Goal: Task Accomplishment & Management: Manage account settings

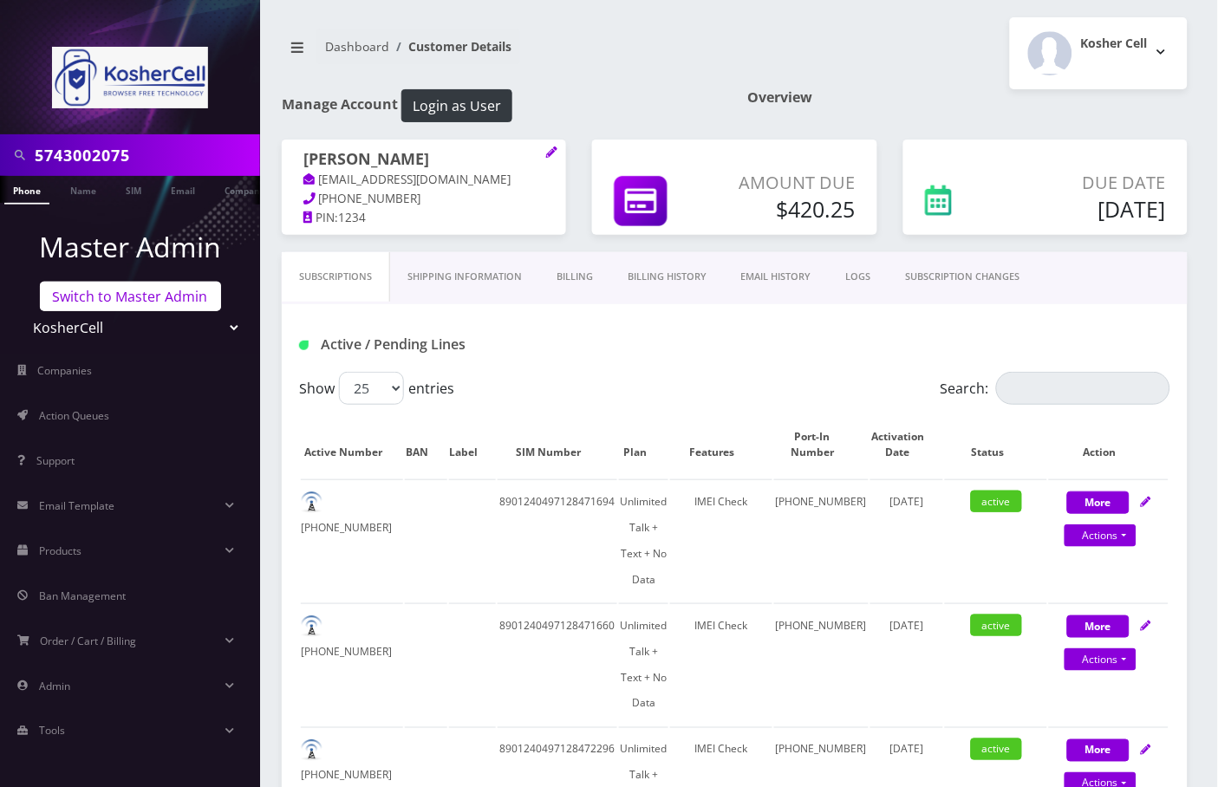
click at [107, 299] on link "Switch to Master Admin" at bounding box center [130, 296] width 181 height 29
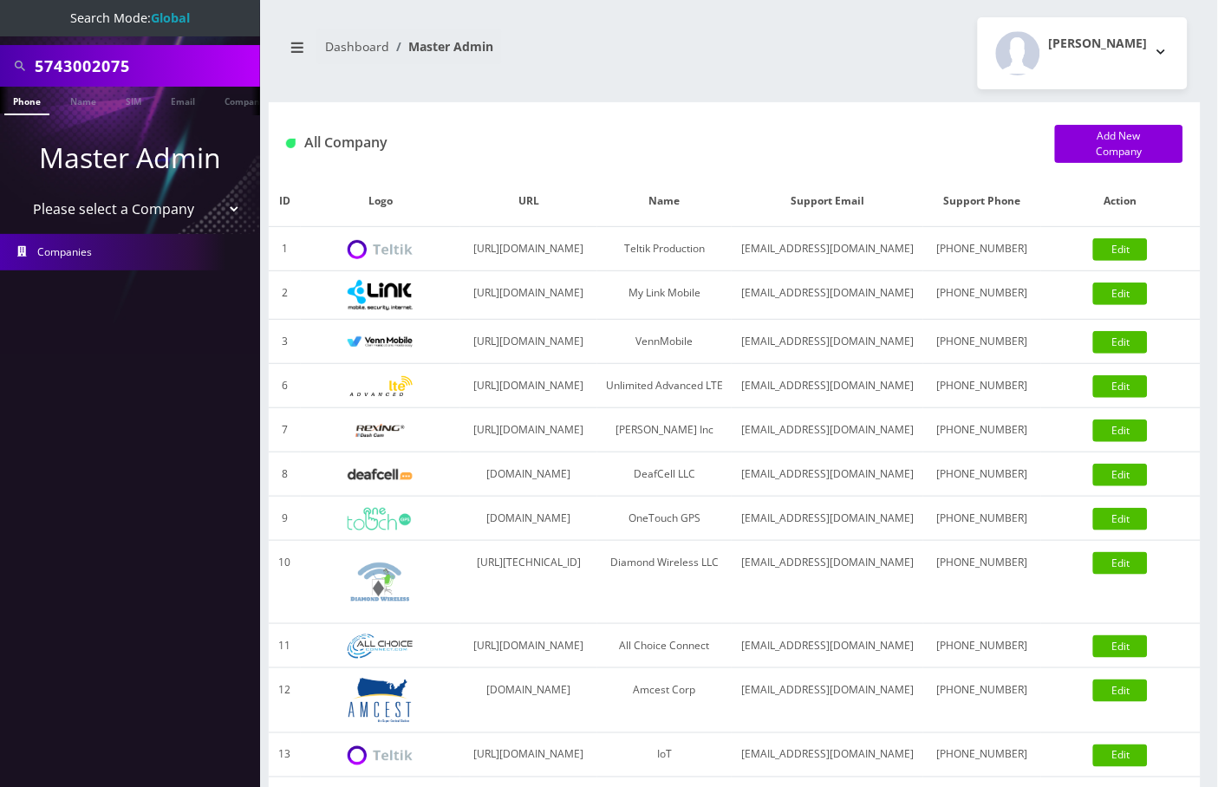
click at [95, 65] on input "5743002075" at bounding box center [145, 65] width 221 height 33
paste input "8486746428"
type input "8486746428"
click at [24, 103] on link "Phone" at bounding box center [26, 101] width 45 height 29
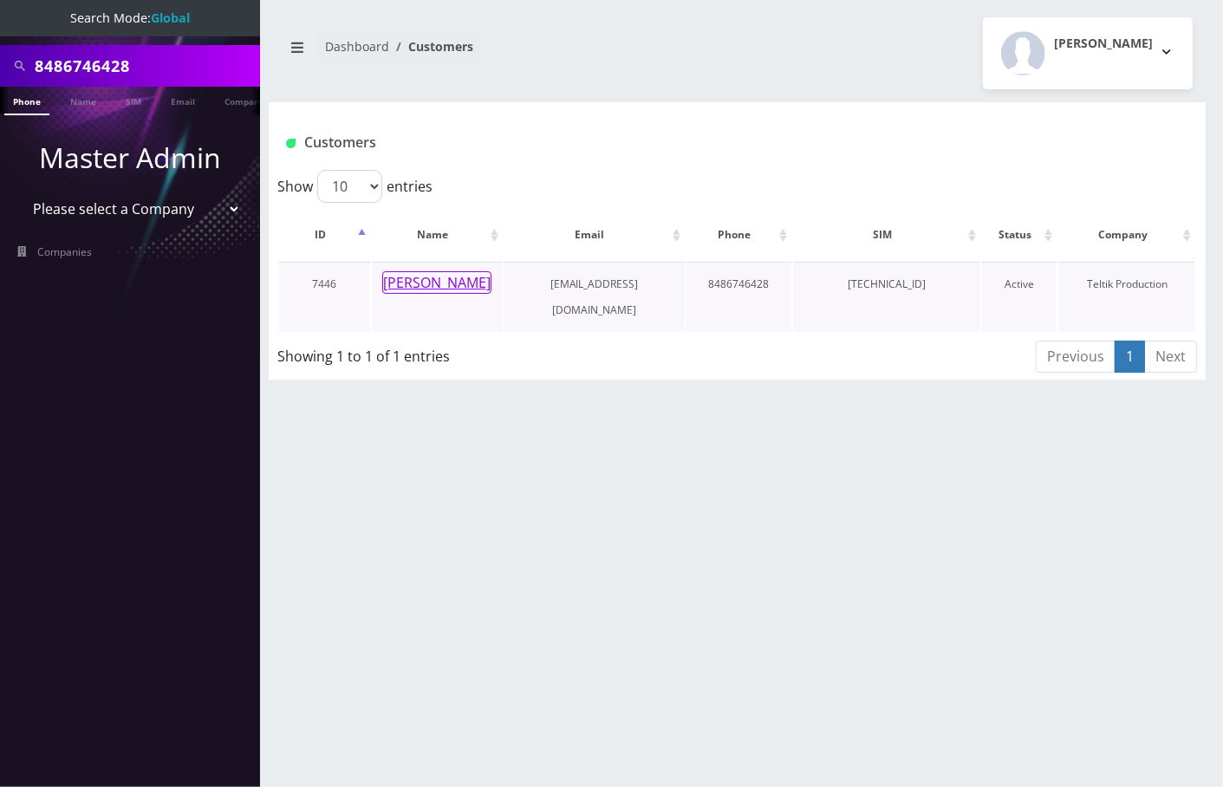
click at [433, 281] on button "Yitta Zucker" at bounding box center [436, 282] width 109 height 23
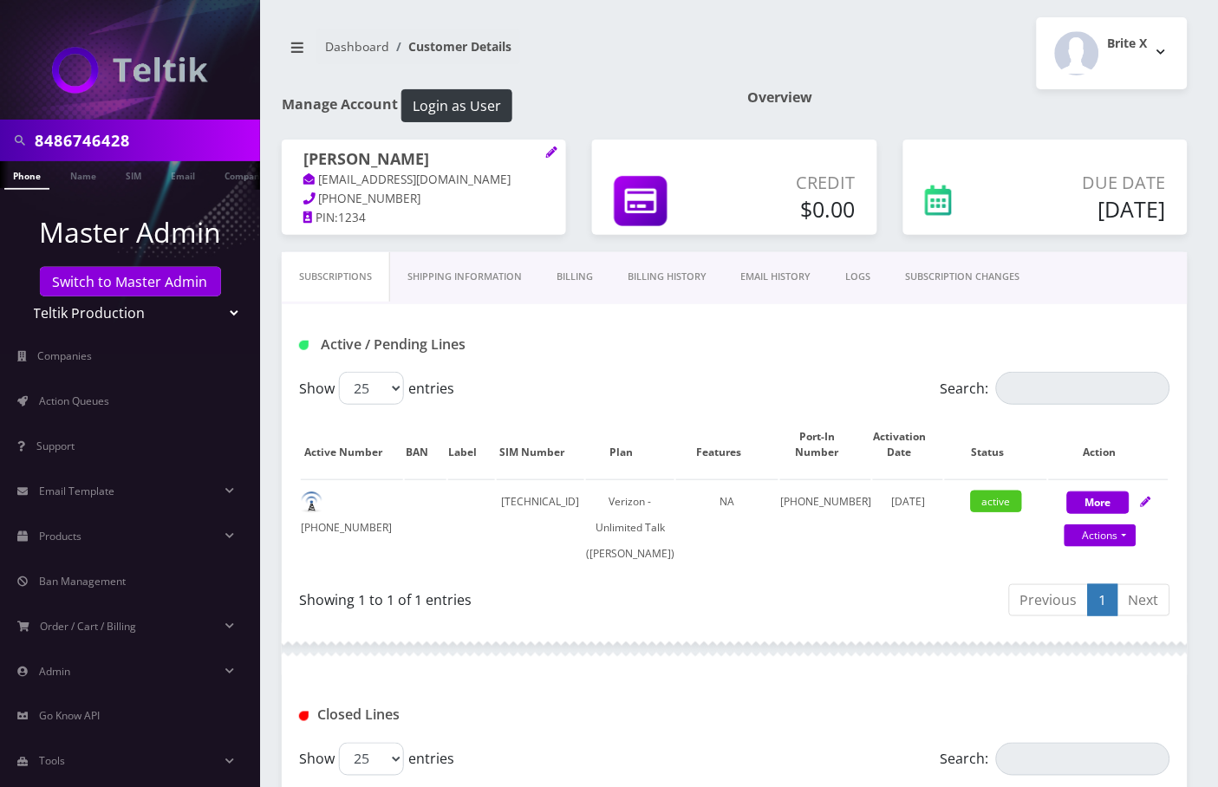
click at [585, 277] on link "Billing" at bounding box center [574, 276] width 71 height 49
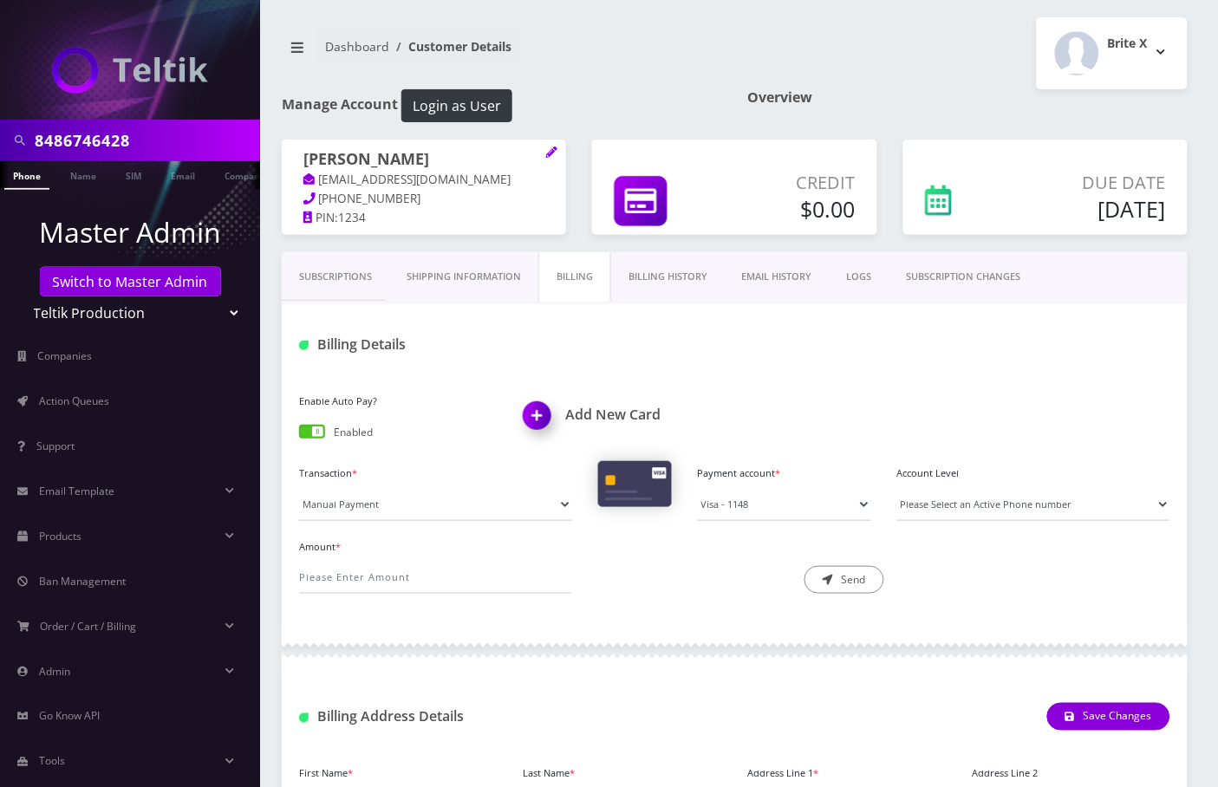
click at [320, 422] on div "Enable Auto Pay? Enabled" at bounding box center [398, 418] width 225 height 58
click at [313, 428] on span at bounding box center [312, 432] width 26 height 14
click at [299, 435] on input "checkbox" at bounding box center [299, 435] width 0 height 0
click at [344, 272] on link "Subscriptions" at bounding box center [336, 276] width 108 height 49
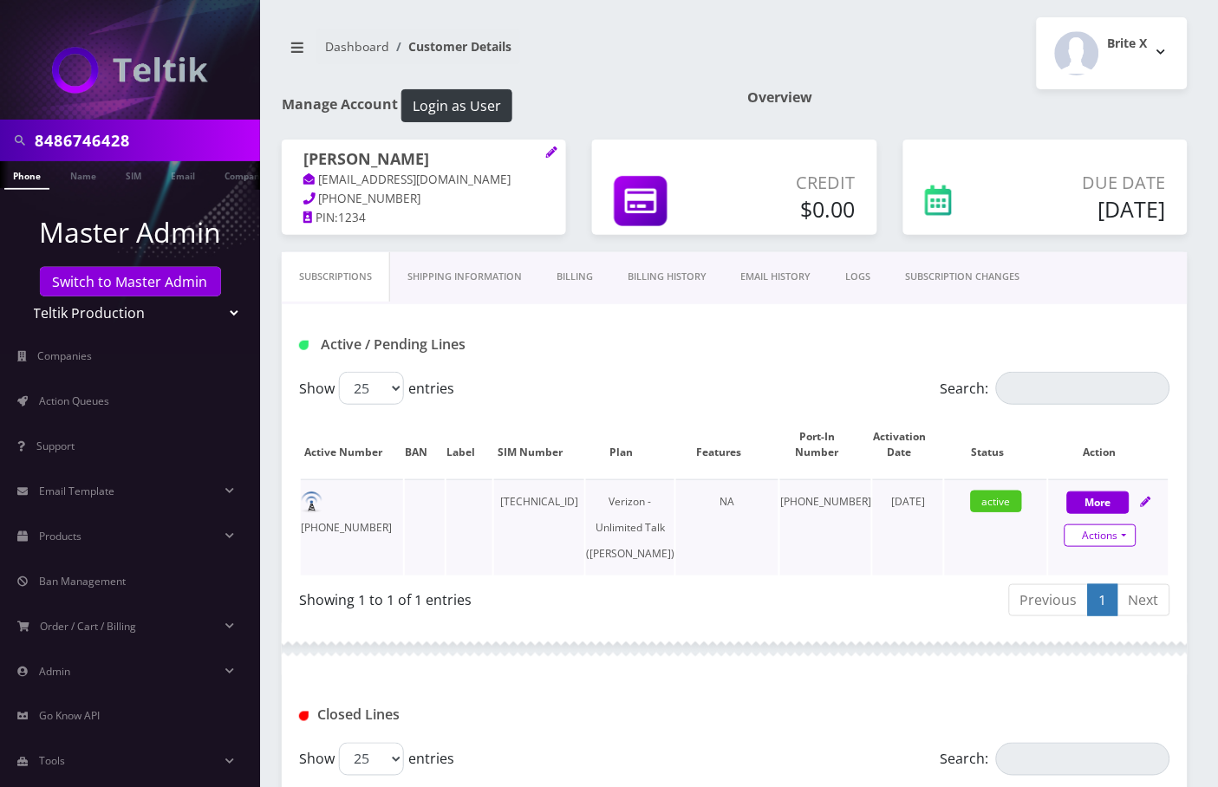
click at [1127, 528] on link "Actions" at bounding box center [1101, 536] width 72 height 23
select select "459"
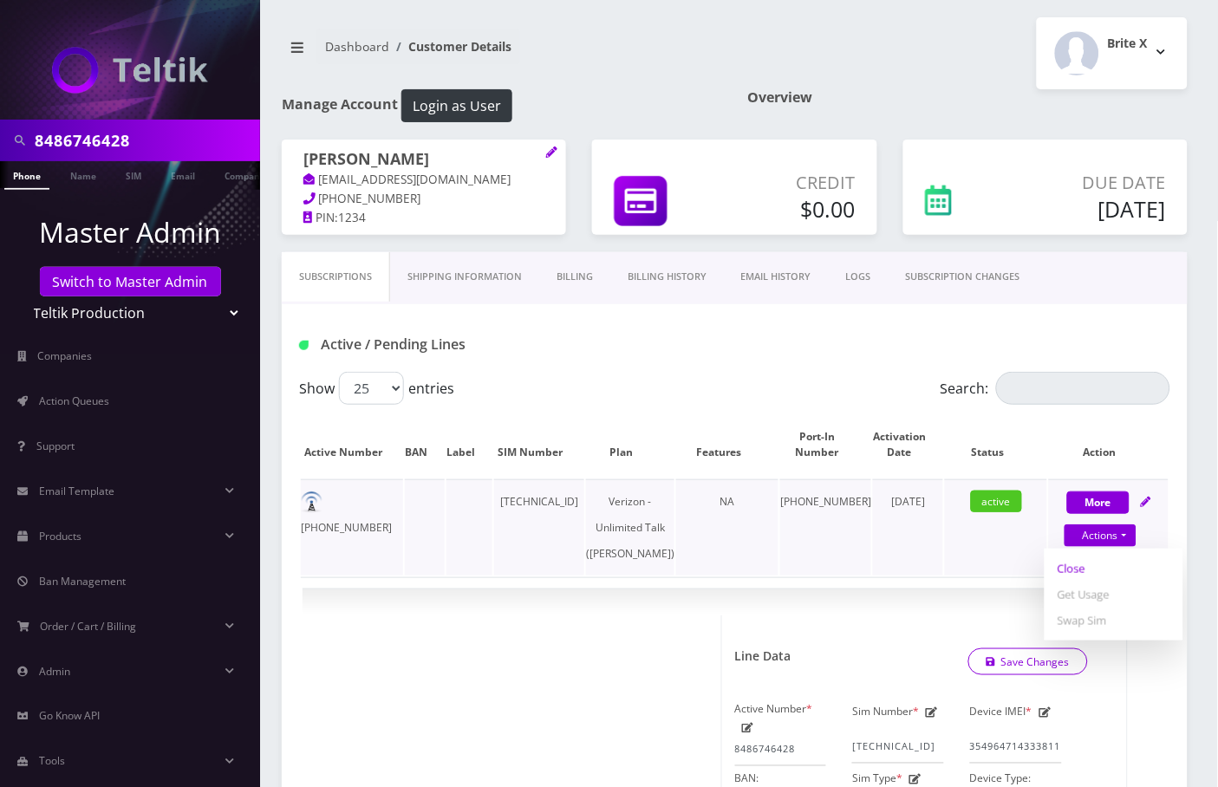
click at [1073, 564] on link "Close" at bounding box center [1114, 569] width 139 height 26
type input "09/29/2025"
select select "459"
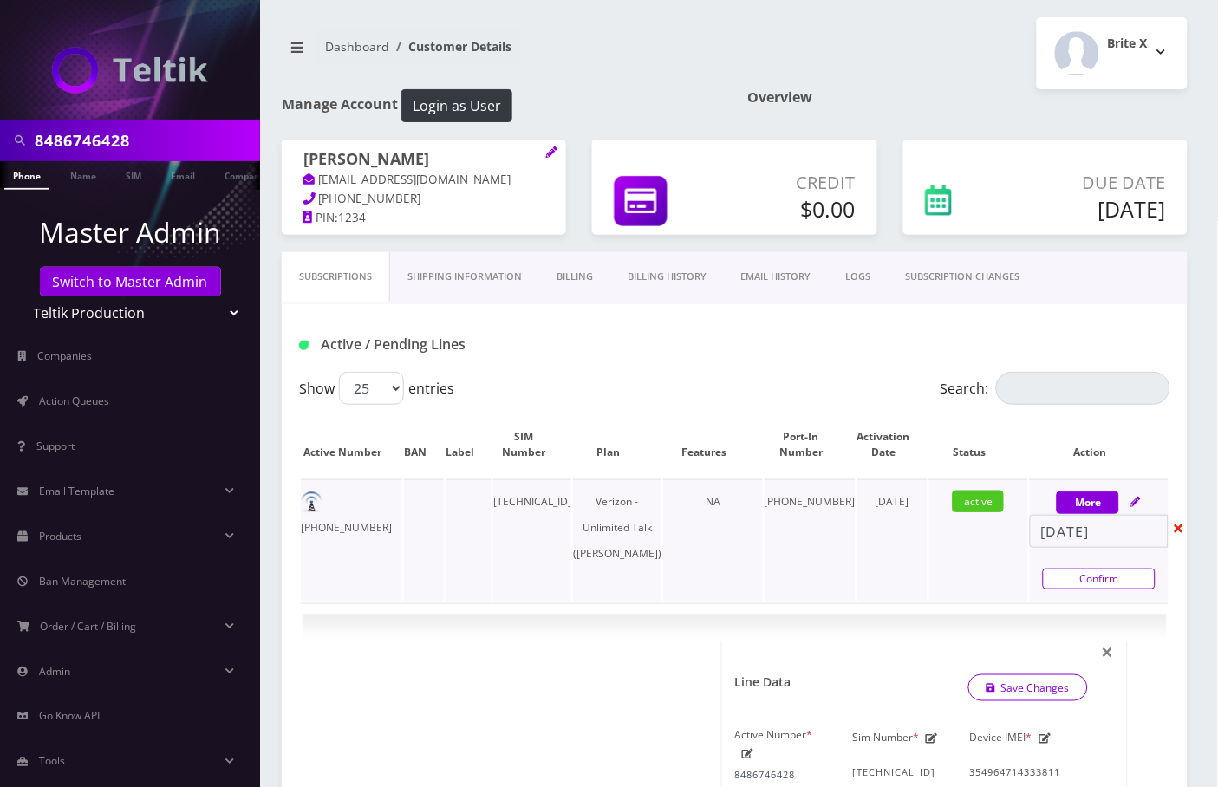
click at [1077, 577] on link "Confirm" at bounding box center [1099, 579] width 113 height 21
select select "459"
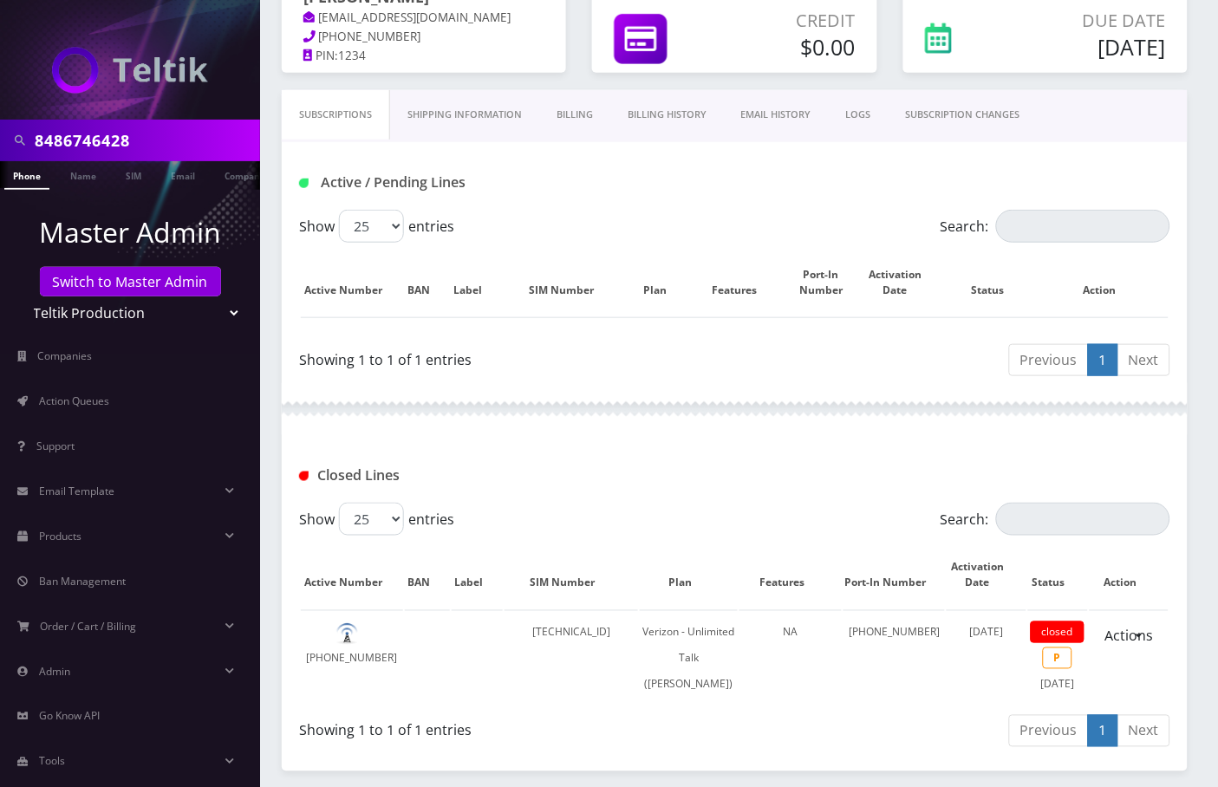
scroll to position [355, 0]
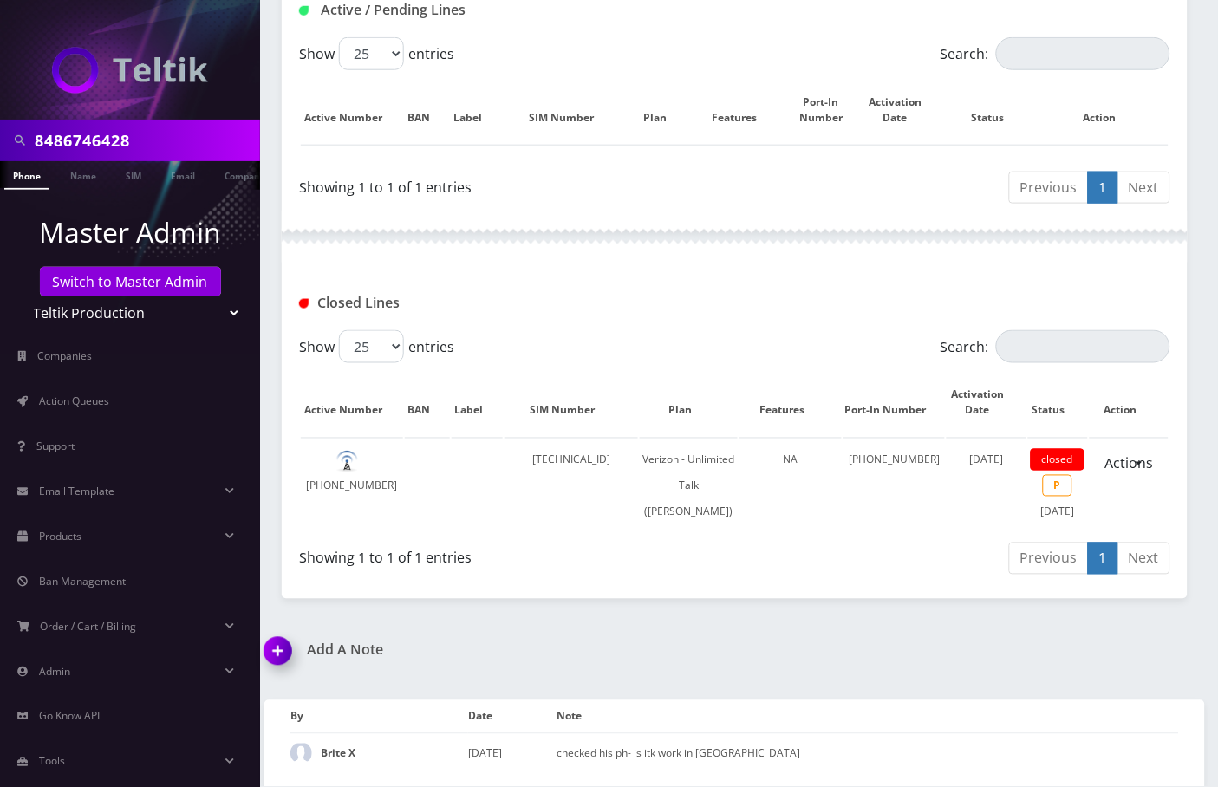
click at [278, 653] on img at bounding box center [281, 657] width 51 height 51
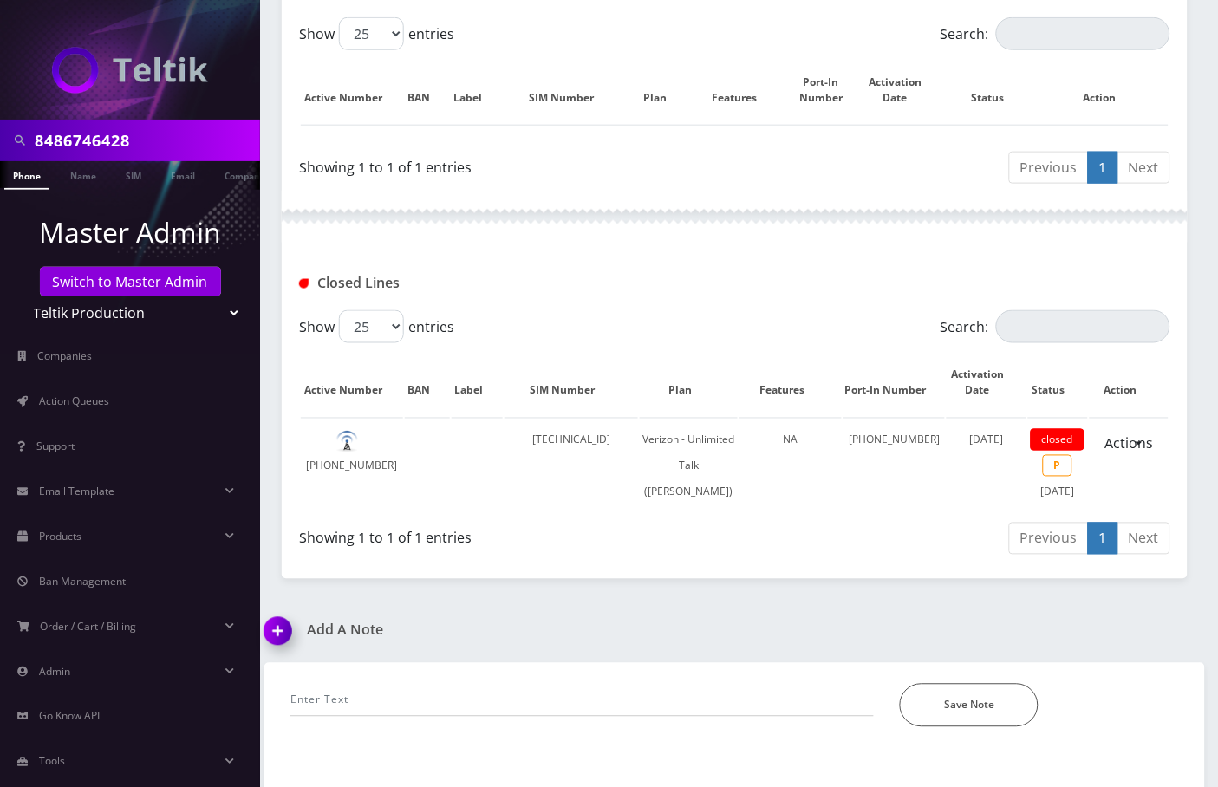
scroll to position [453, 0]
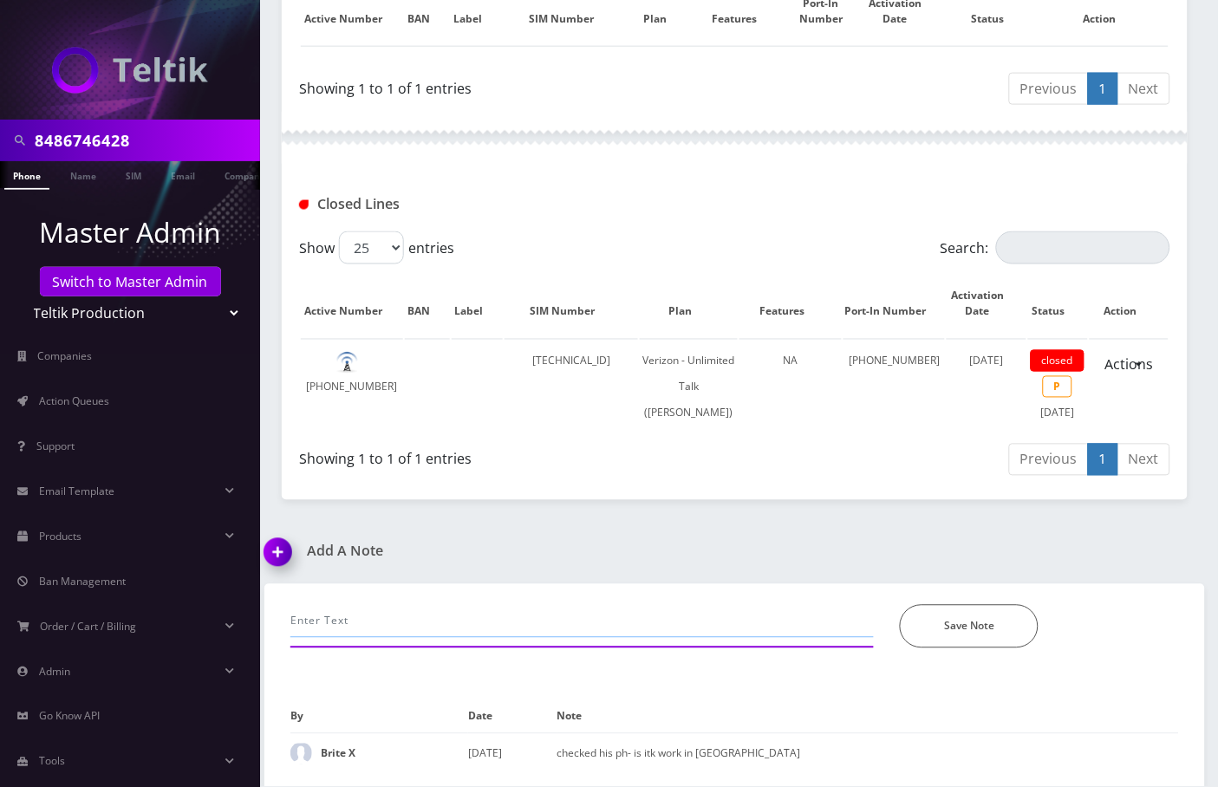
click at [408, 618] on input "text" at bounding box center [582, 621] width 584 height 33
paste input "Can you please cancel service for this line? The customer went to Israel and no…"
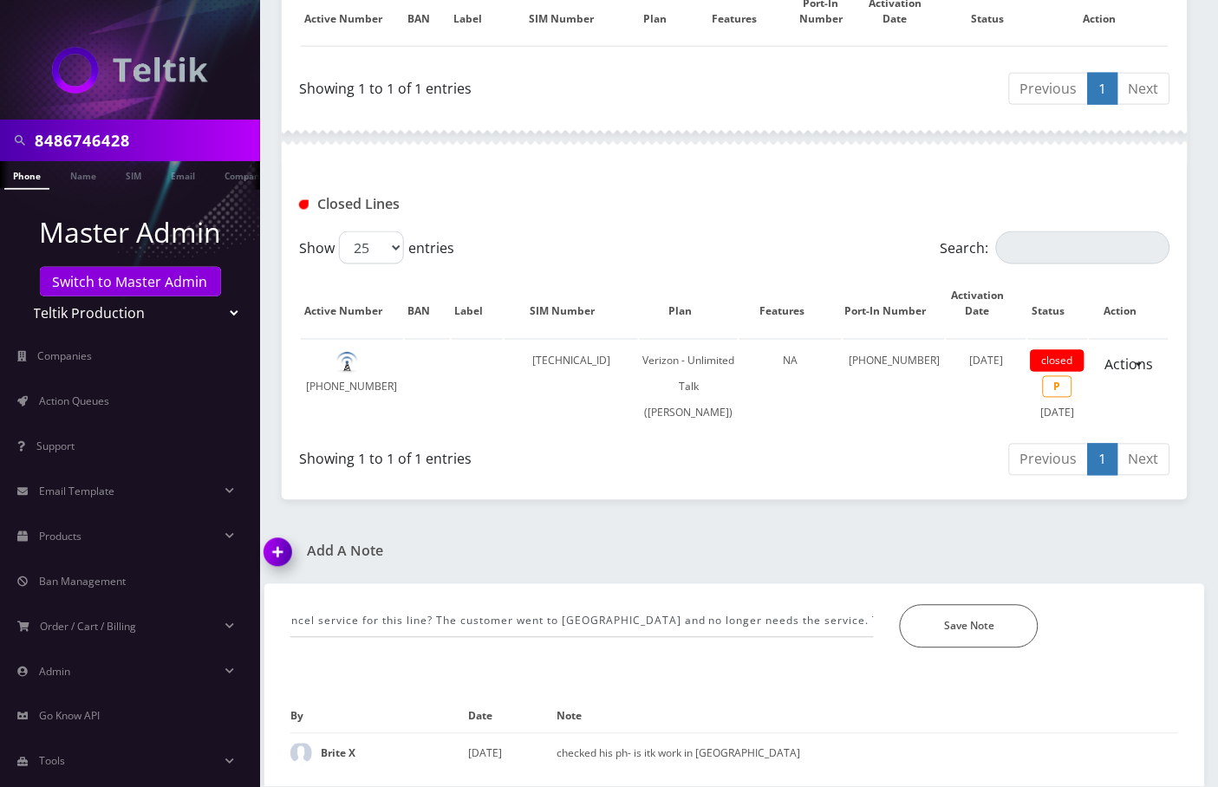
scroll to position [0, 0]
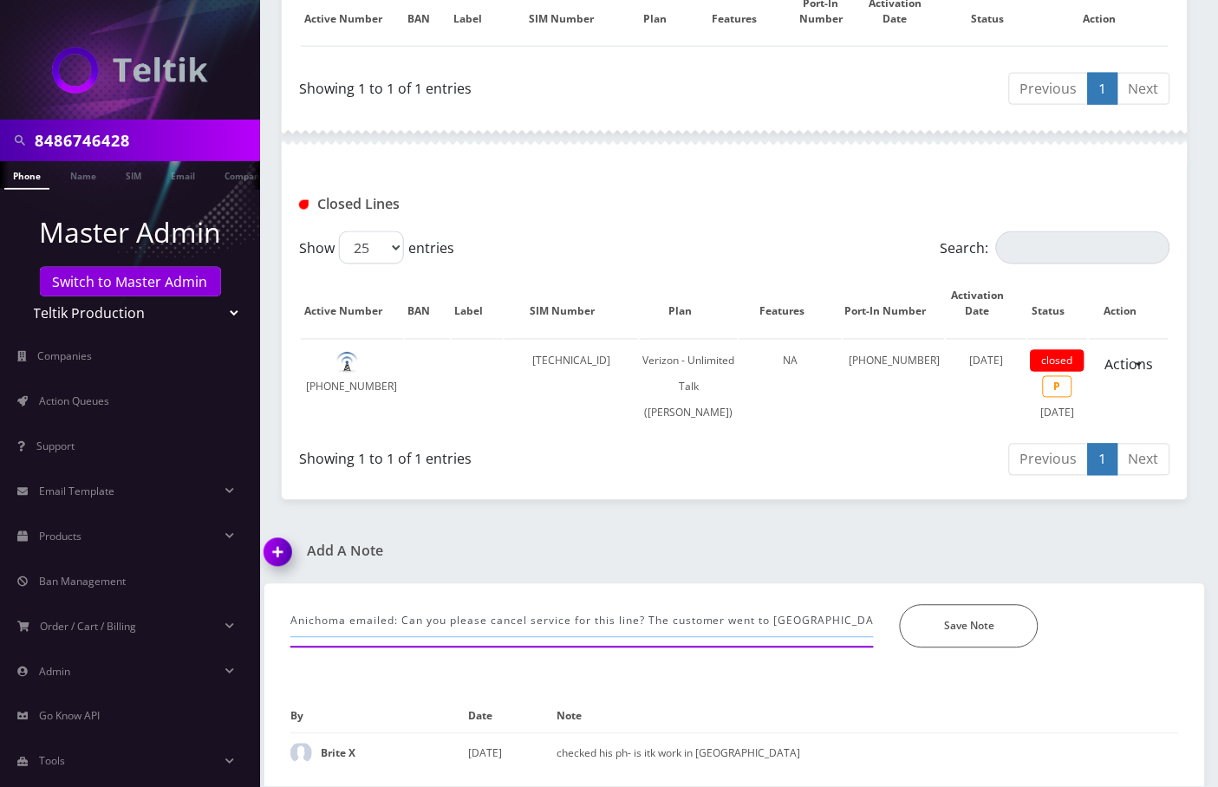
click at [841, 623] on input "Anichoma emailed: Can you please cancel service for this line? The customer wen…" at bounding box center [582, 621] width 584 height 33
paste input "Closed in CSR and disabled autopay."
type input "Anichoma emailed: Can you please cancel service for this line? The customer wen…"
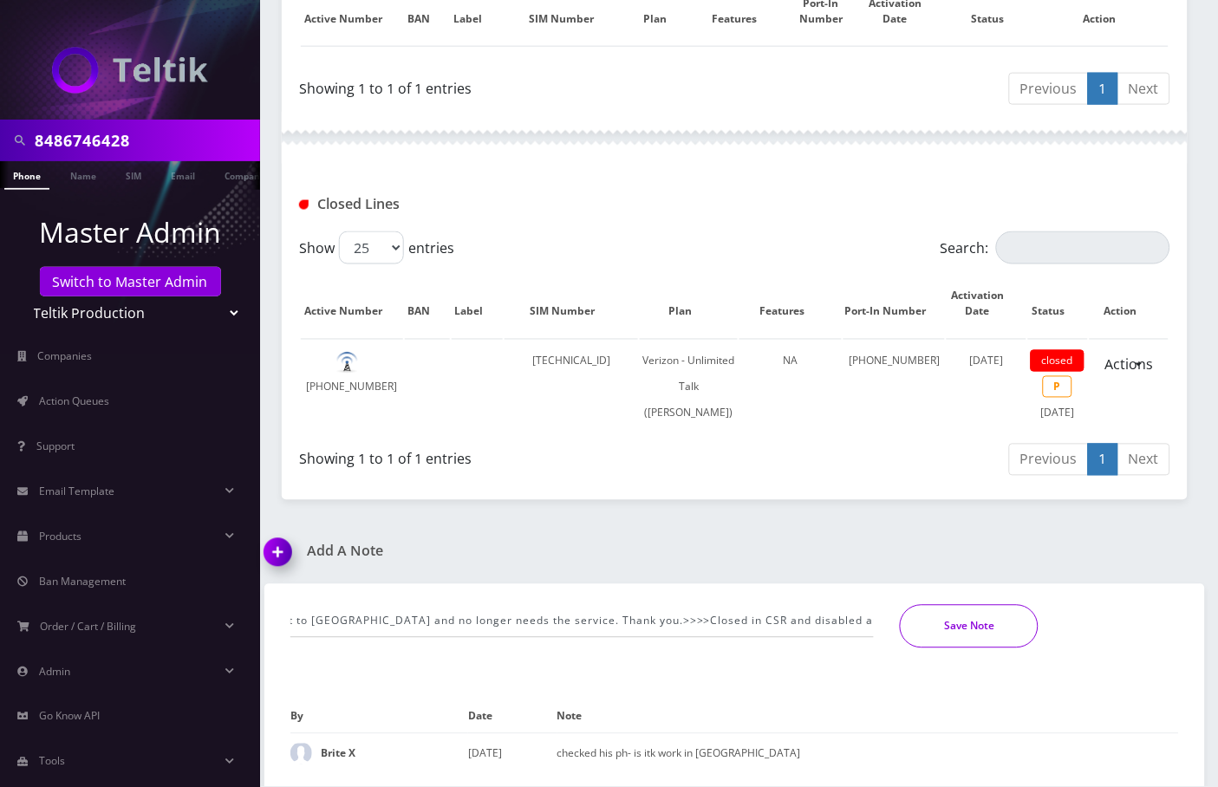
scroll to position [0, 0]
click at [947, 638] on button "Save Note" at bounding box center [969, 626] width 139 height 43
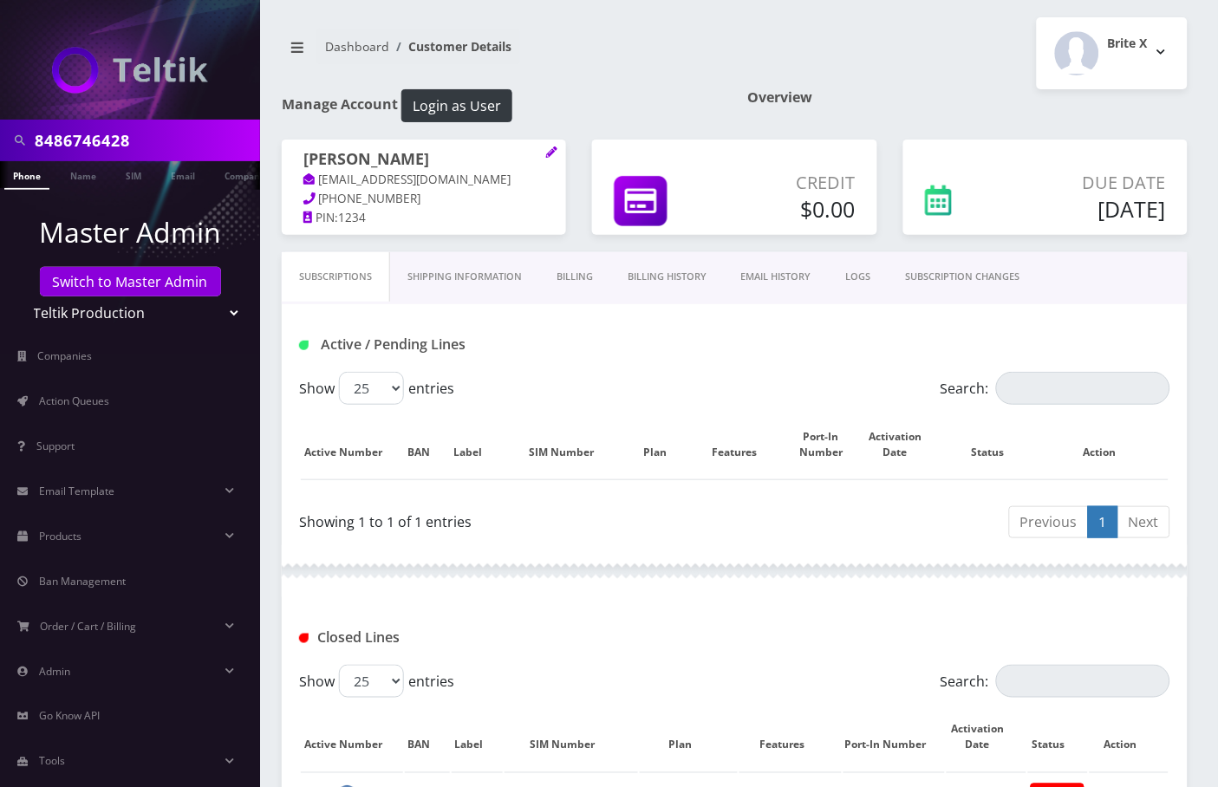
click at [573, 275] on link "Billing" at bounding box center [574, 276] width 71 height 49
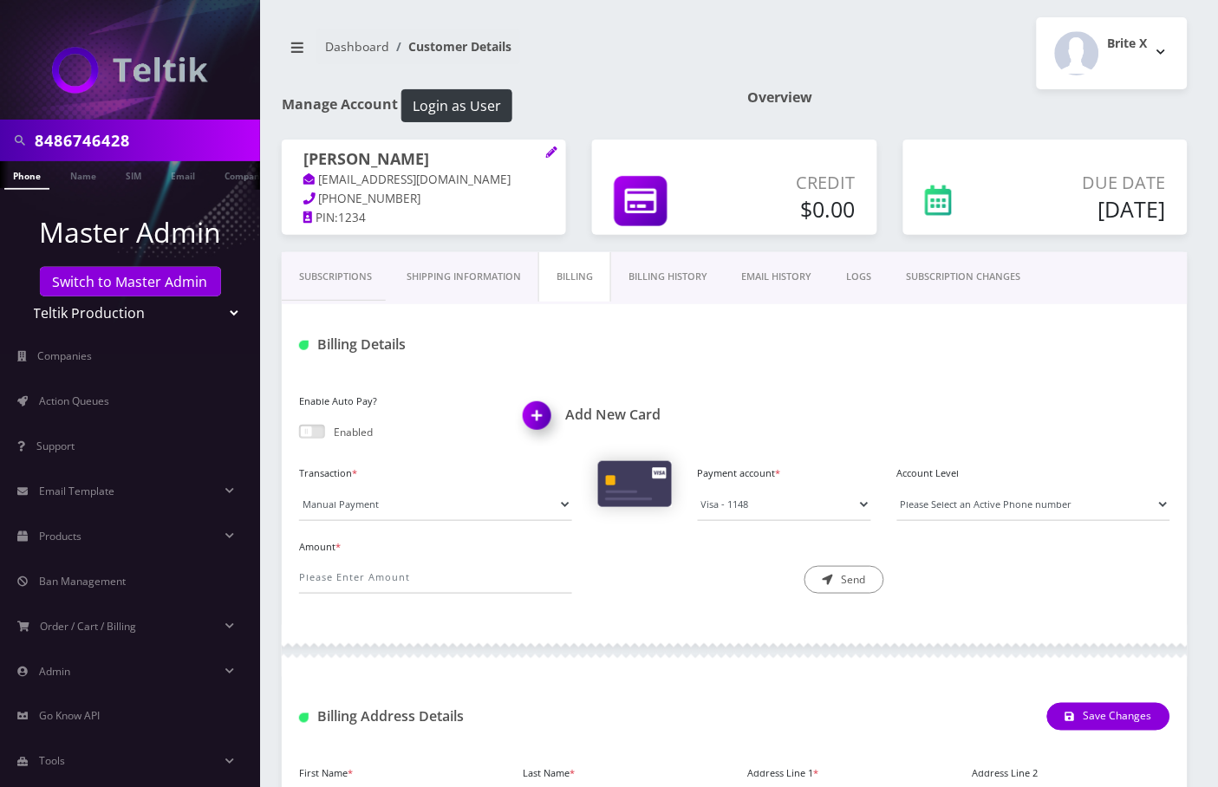
click at [661, 264] on link "Billing History" at bounding box center [668, 276] width 114 height 49
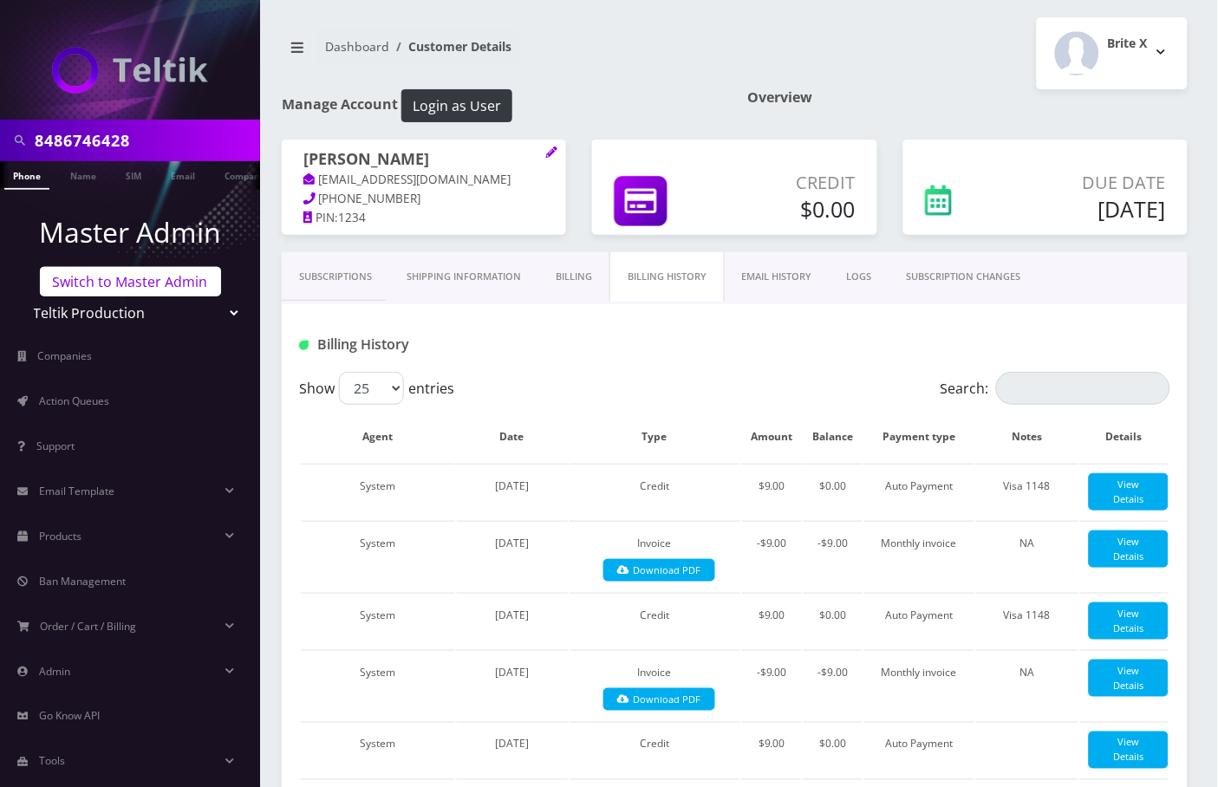
click at [130, 277] on link "Switch to Master Admin" at bounding box center [130, 281] width 181 height 29
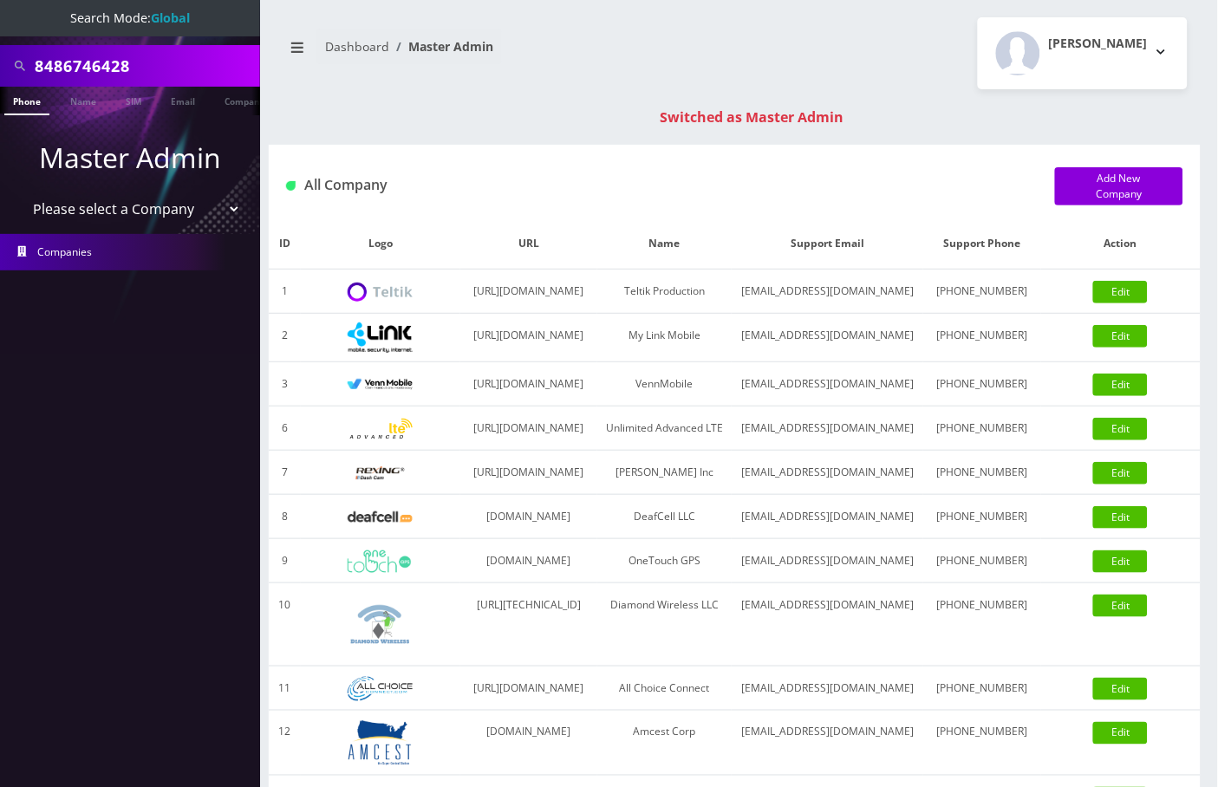
click at [135, 56] on input "8486746428" at bounding box center [145, 65] width 221 height 33
paste input "347-522-5827"
click at [114, 65] on input "347-522-5827" at bounding box center [145, 65] width 221 height 33
click at [77, 70] on input "347-5225827" at bounding box center [145, 65] width 221 height 33
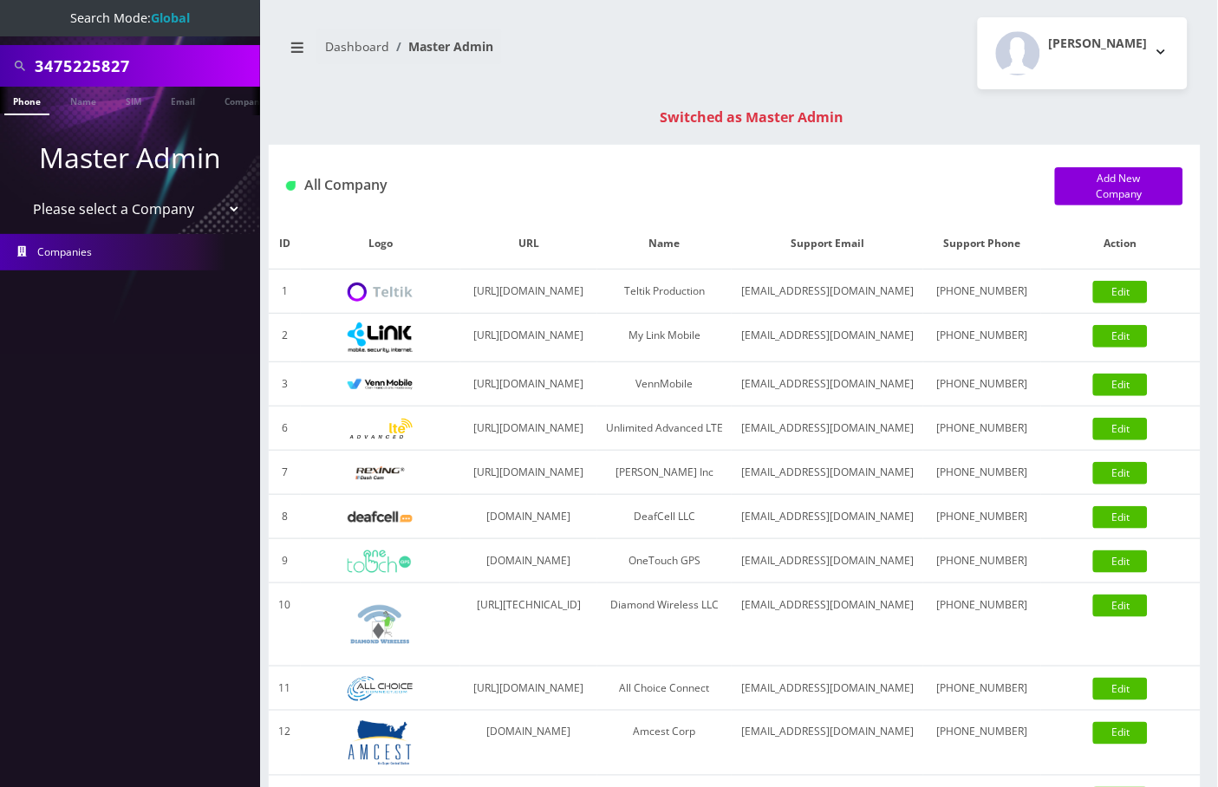
type input "3475225827"
click at [7, 108] on li at bounding box center [8, 104] width 17 height 43
click at [18, 106] on link "Phone" at bounding box center [26, 101] width 45 height 29
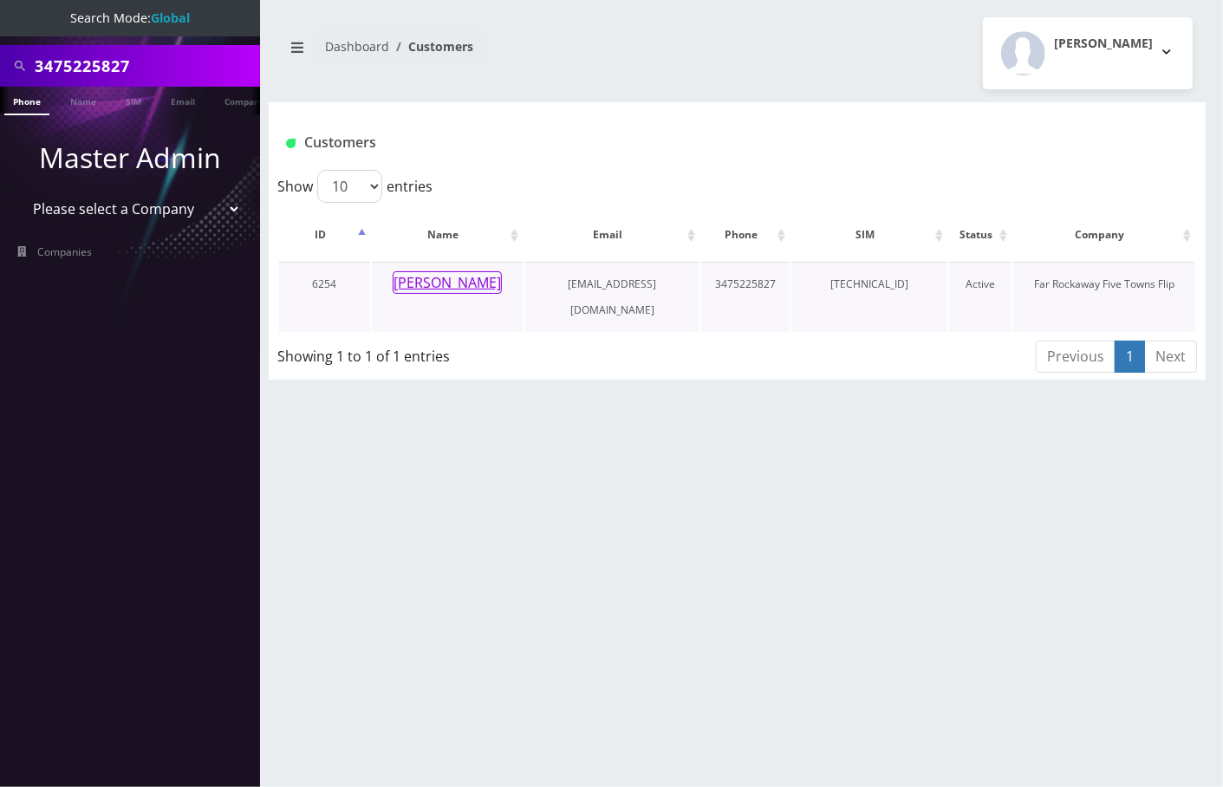
click at [461, 279] on button "[PERSON_NAME]" at bounding box center [447, 282] width 109 height 23
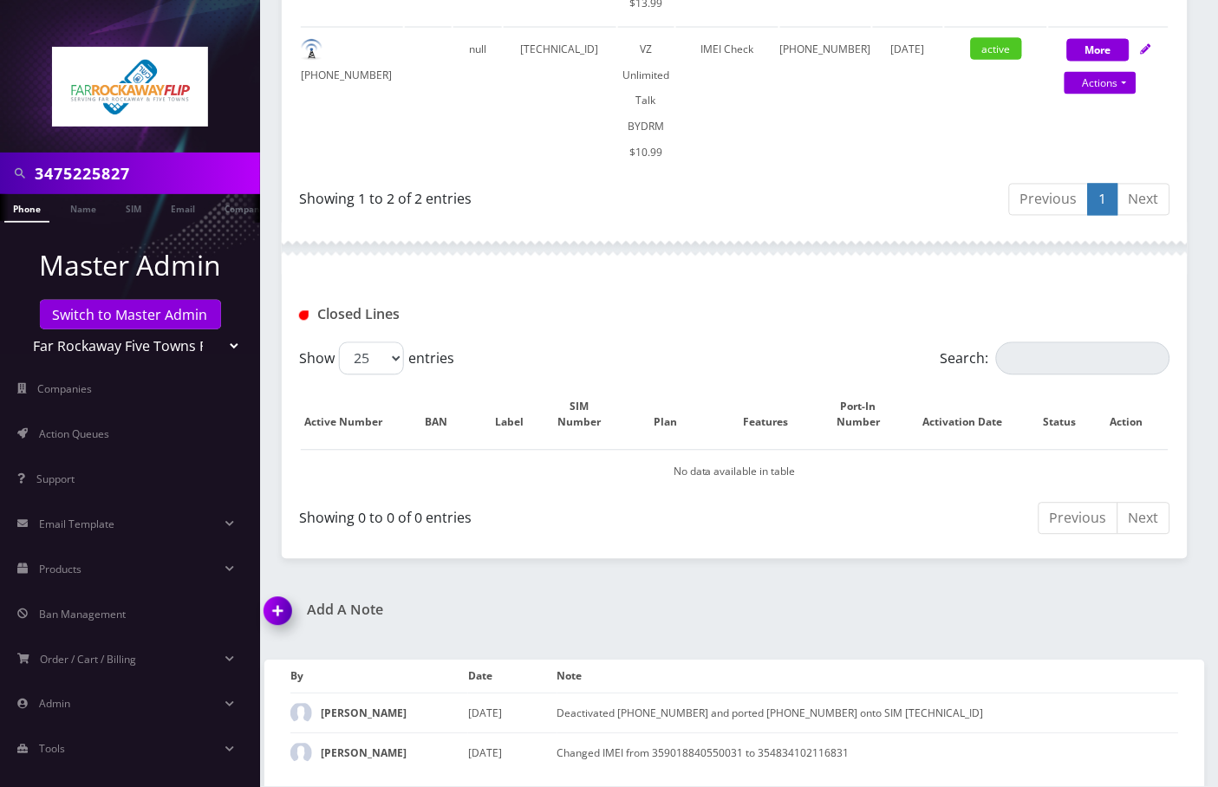
click at [281, 592] on img at bounding box center [281, 617] width 51 height 51
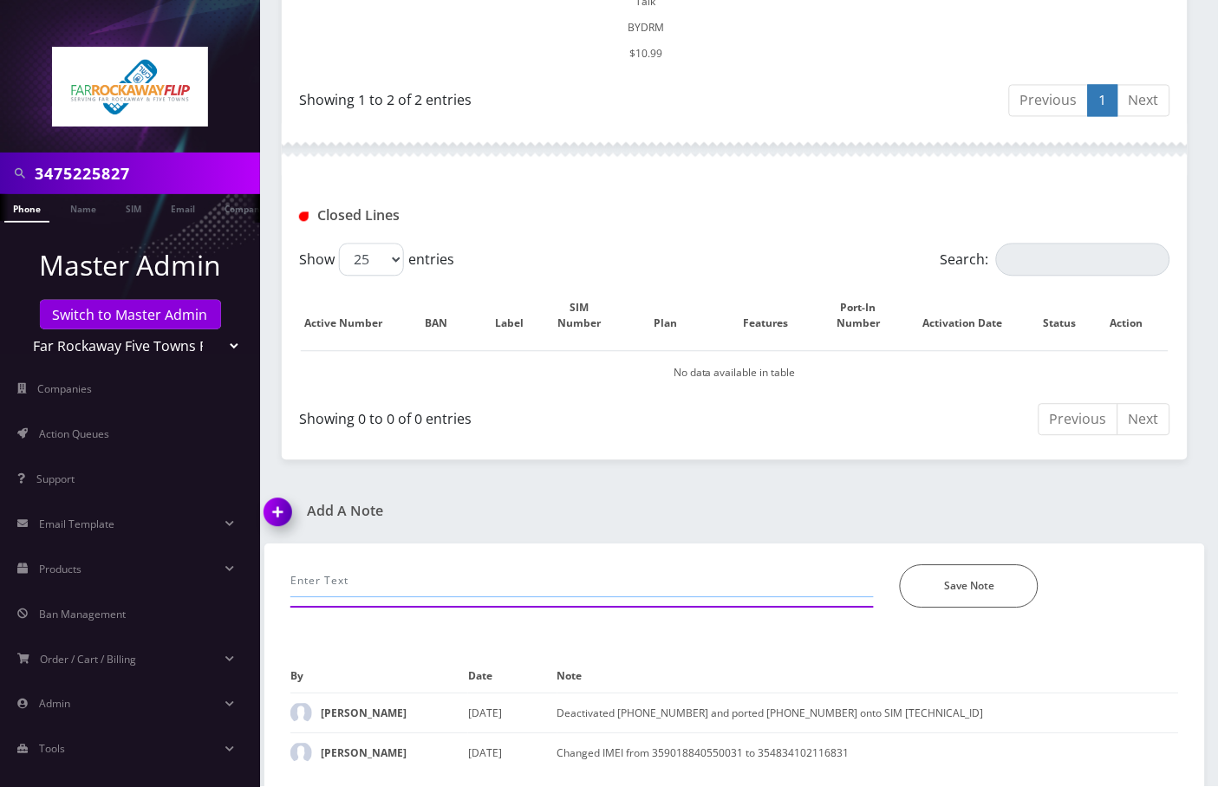
click at [370, 565] on input "text" at bounding box center [582, 581] width 584 height 33
paste input "please forward calls from [PHONE_NUMBER] to phone number [PHONE_NUMBER]"
paste input "they are in another country they need us to do this"
click at [815, 565] on input "Tzvi emailed: please forward calls from 347-522-5827 to phone number 929-996-69…" at bounding box center [582, 581] width 584 height 33
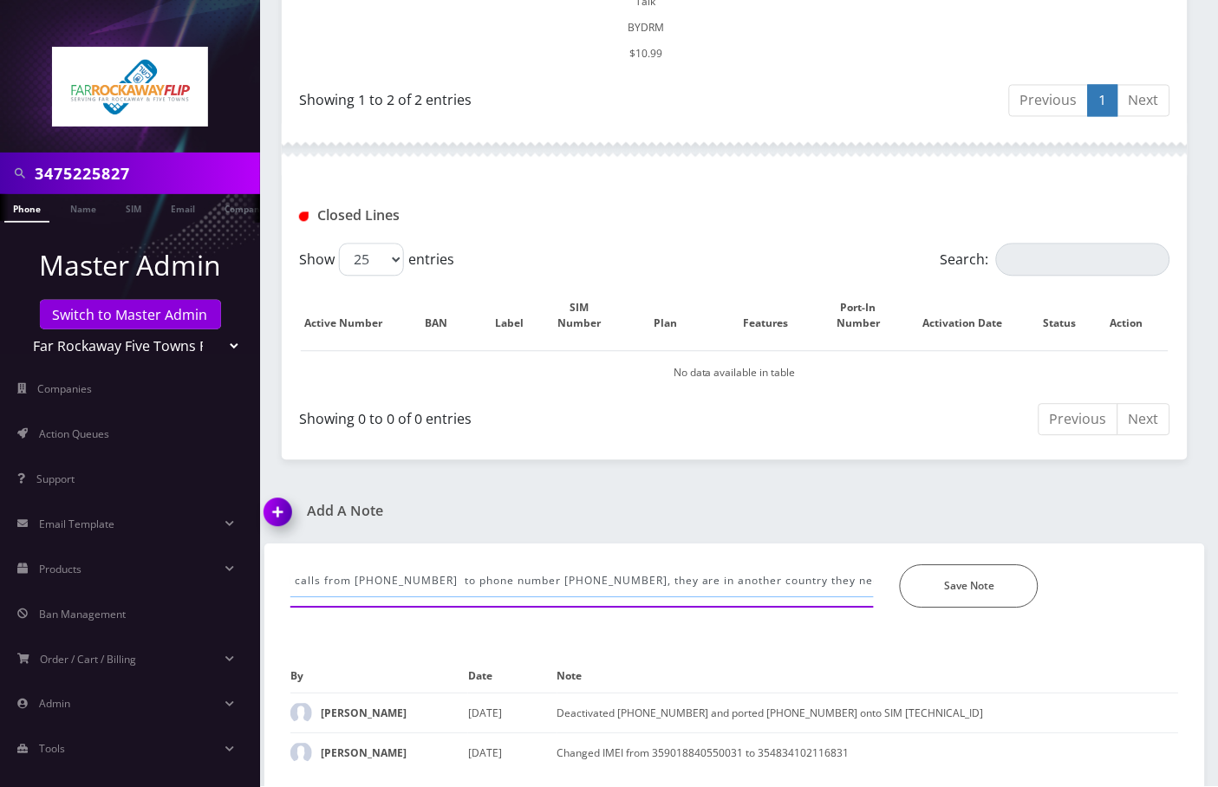
paste input "Understood. Chatted Selectel and confirmed that Calls have been forwarded to 92…"
type input "Tzvi emailed: please forward calls from 347-522-5827 to phone number 929-996-69…"
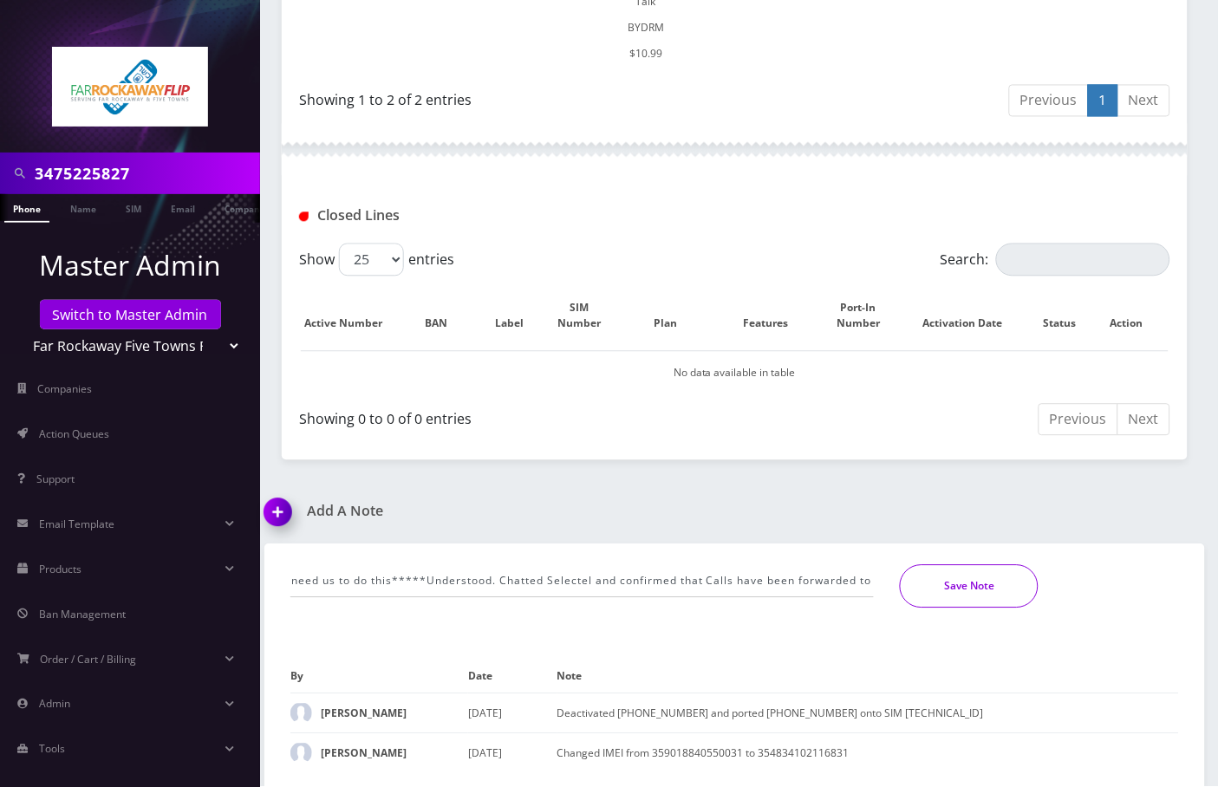
scroll to position [0, 0]
click at [956, 565] on button "Save Note" at bounding box center [969, 586] width 139 height 43
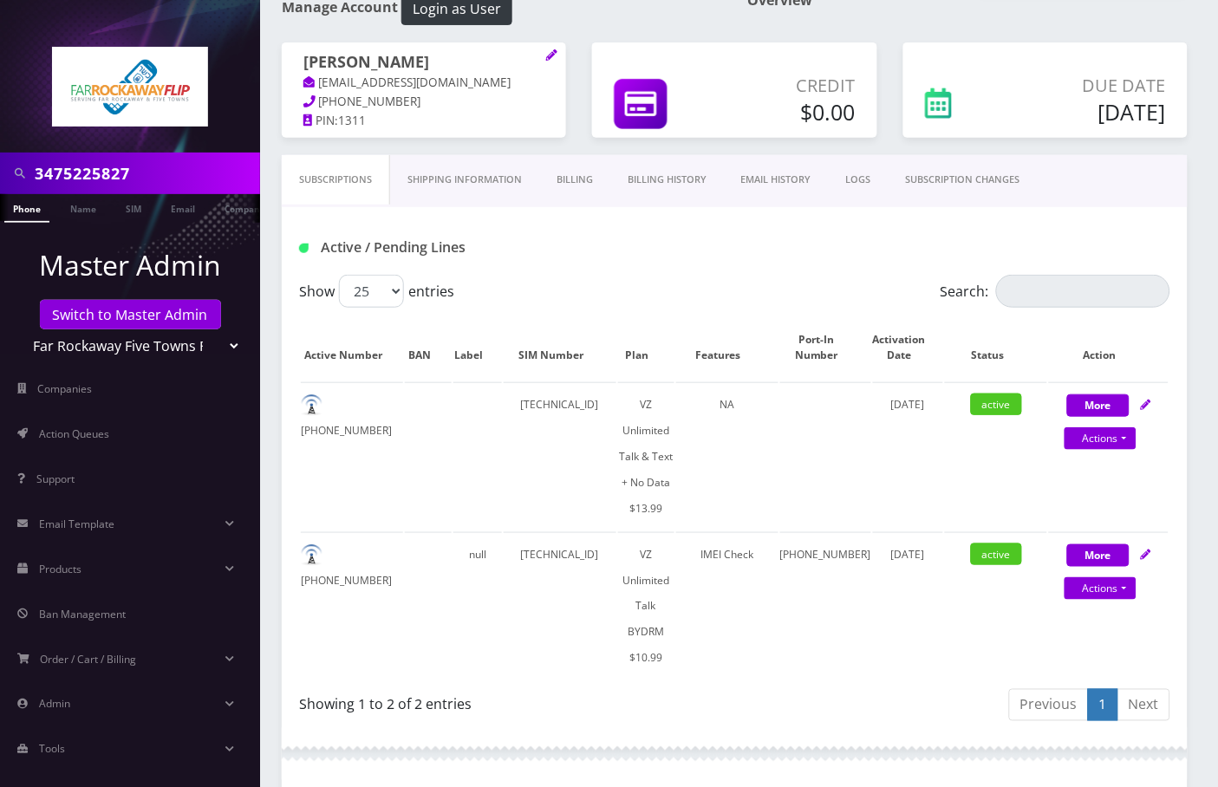
scroll to position [0, 8]
click at [167, 313] on link "Switch to Master Admin" at bounding box center [130, 314] width 181 height 29
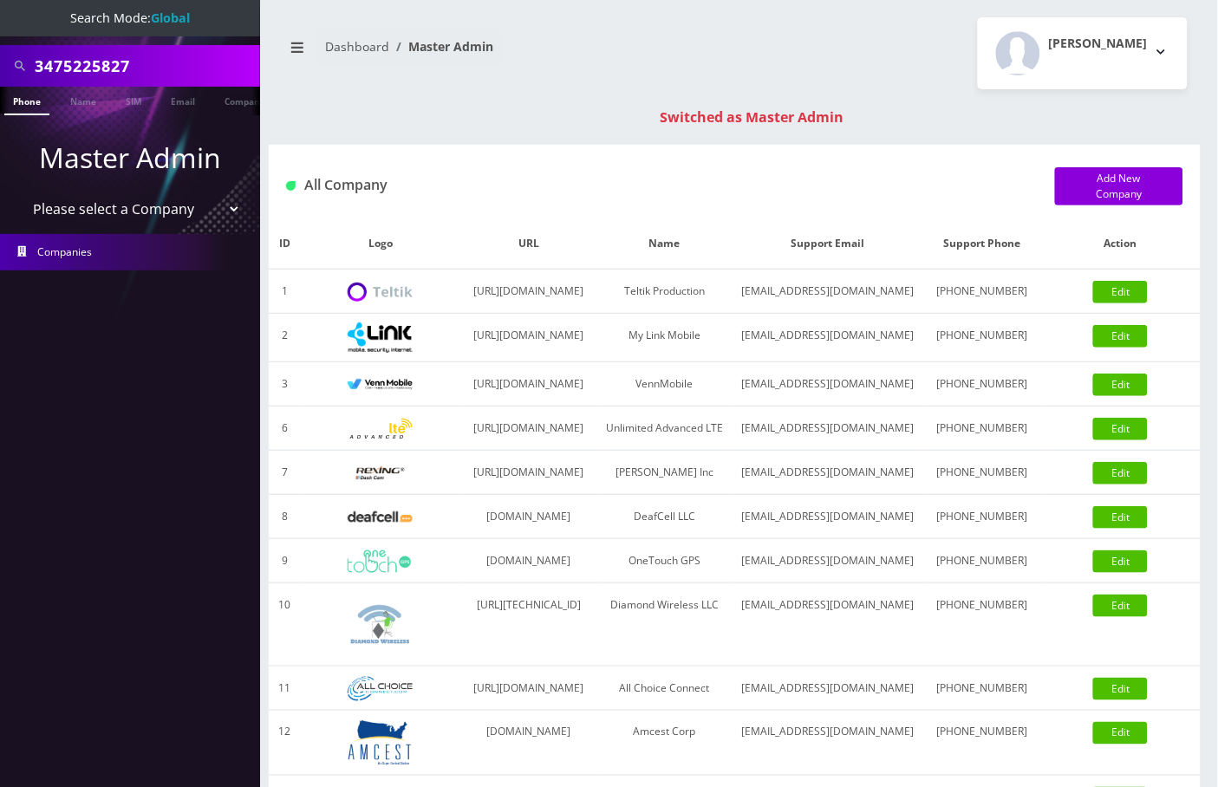
click at [104, 62] on input "3475225827" at bounding box center [145, 65] width 221 height 33
paste input "8486746428"
type input "8486746428"
click at [33, 107] on link "Phone" at bounding box center [26, 101] width 45 height 29
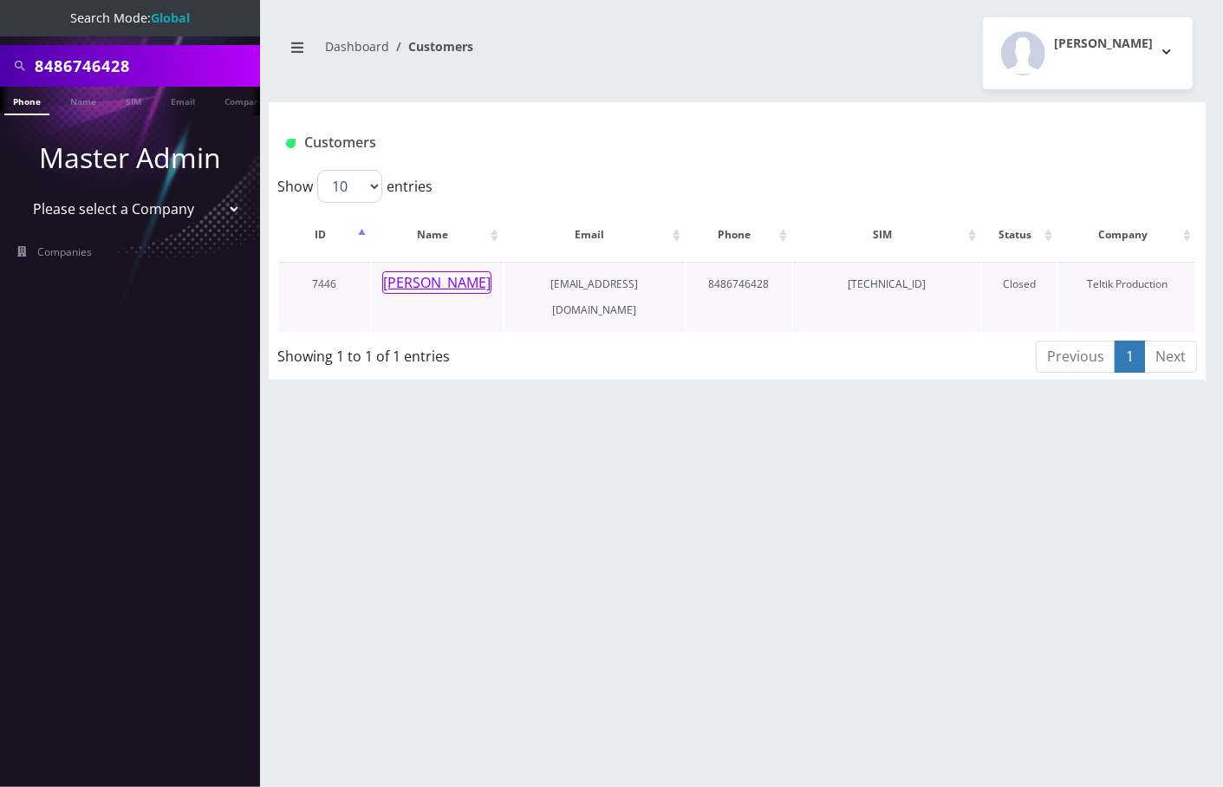
click at [447, 289] on button "[PERSON_NAME]" at bounding box center [436, 282] width 109 height 23
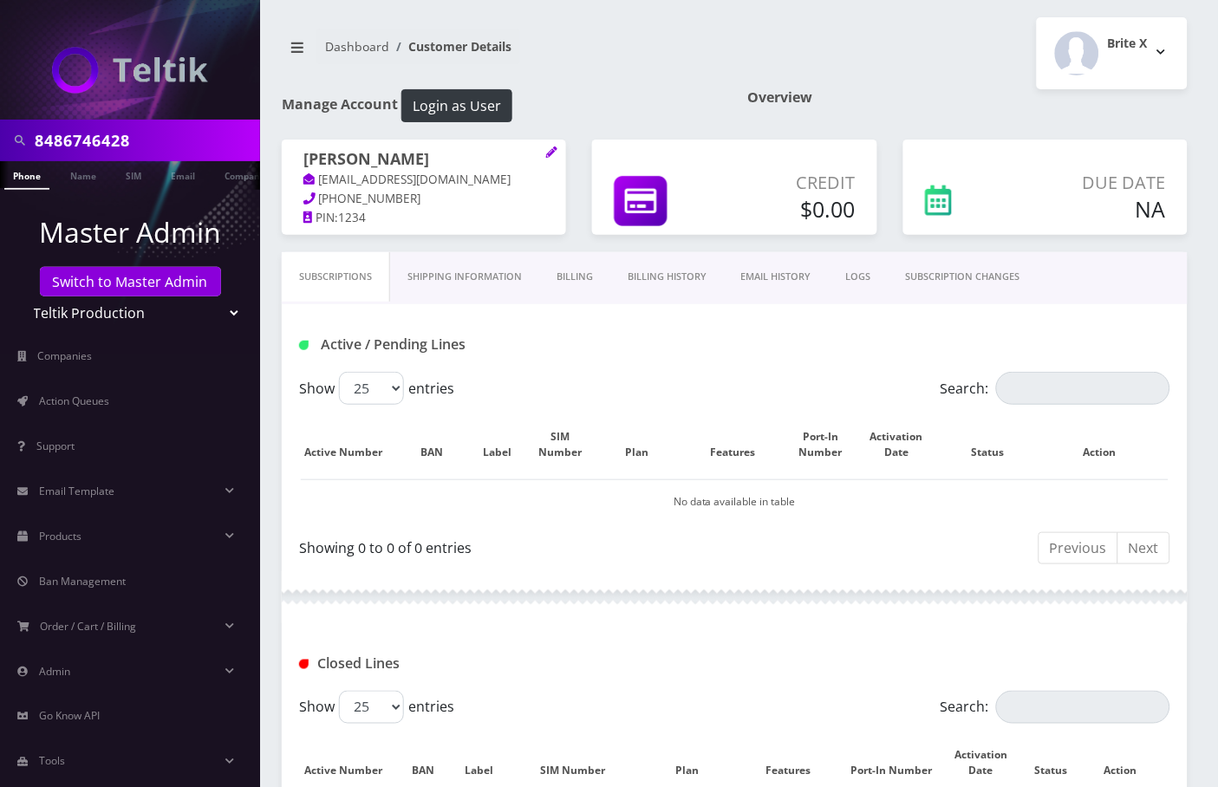
click at [26, 184] on link "Phone" at bounding box center [26, 175] width 45 height 29
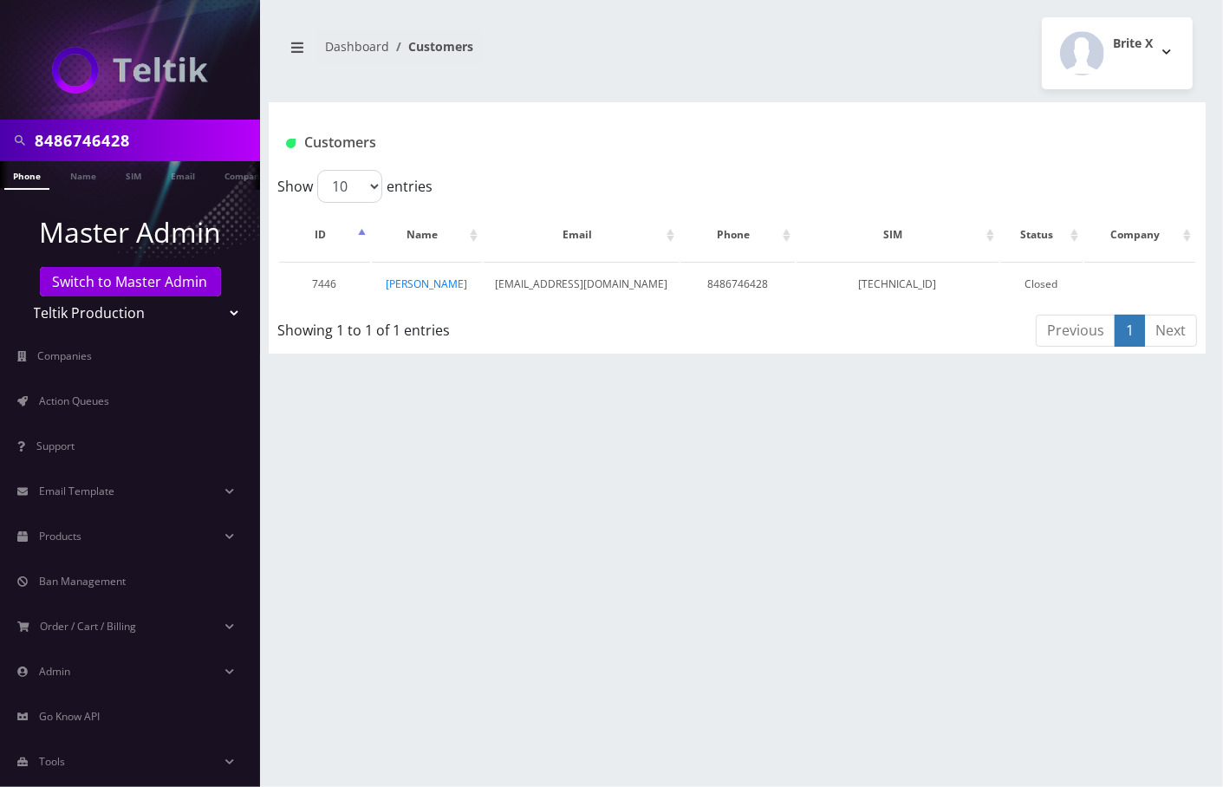
click at [91, 144] on input "8486746428" at bounding box center [145, 140] width 221 height 33
click at [467, 284] on td "[PERSON_NAME]" at bounding box center [427, 284] width 111 height 44
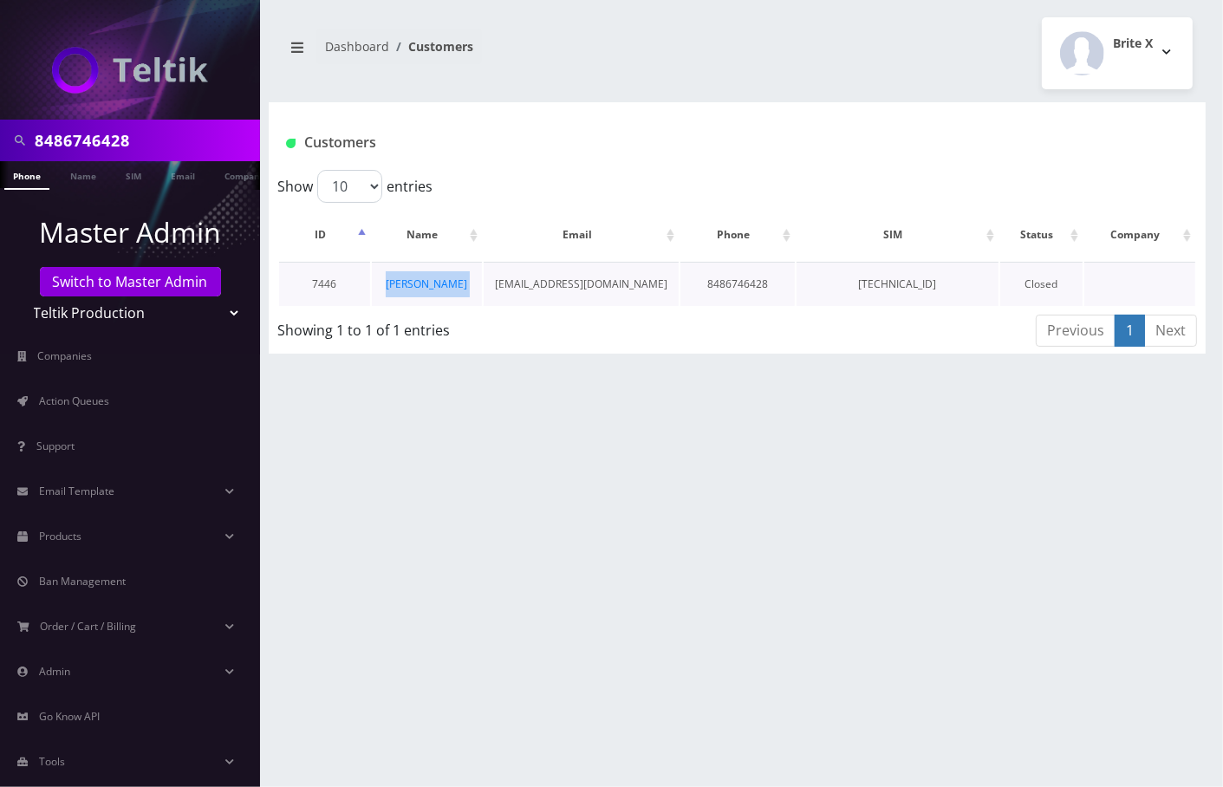
copy tr "[PERSON_NAME]"
click at [1142, 478] on div "8486746428 Phone Name SIM Email Company Customer Dashboard Customers Brite X 1" at bounding box center [737, 393] width 972 height 787
click at [102, 130] on input "8486746428" at bounding box center [145, 140] width 221 height 33
click at [1079, 604] on div "8486746428 Phone Name SIM Email Company Customer Dashboard Customers Brite X 1" at bounding box center [737, 393] width 972 height 787
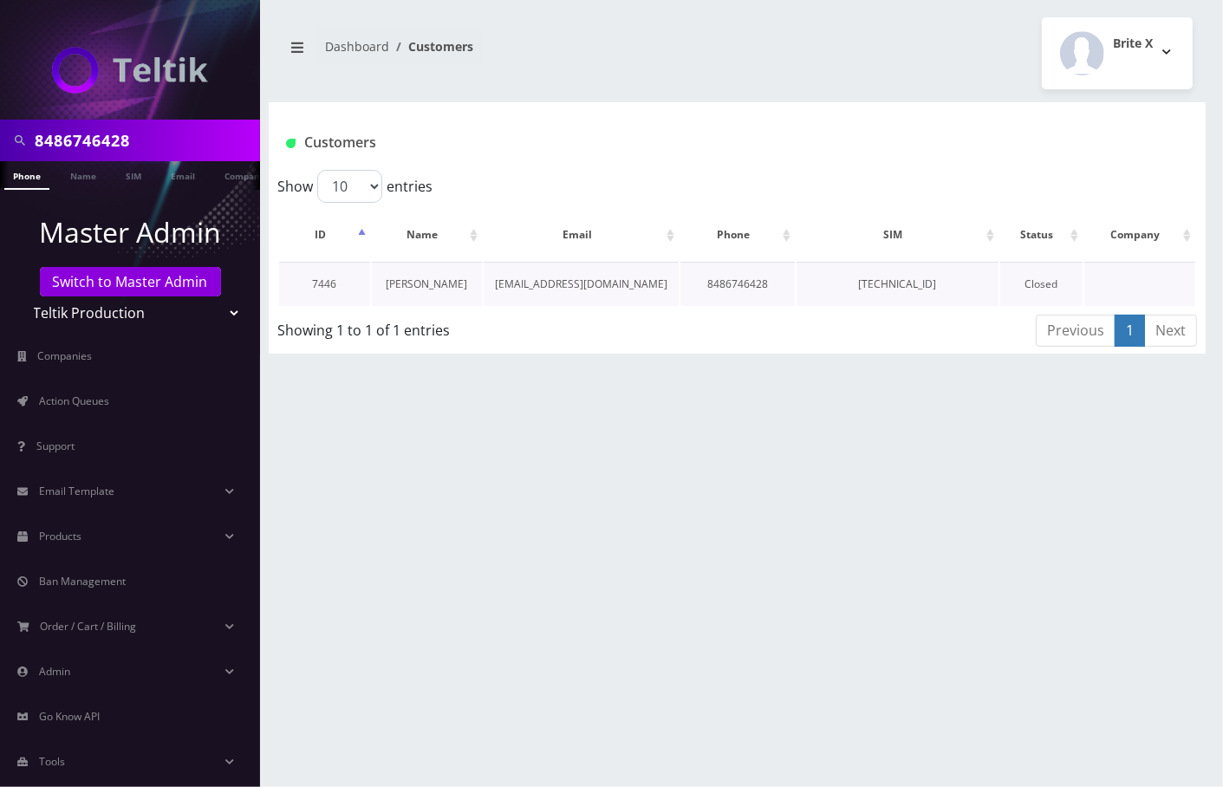
click at [427, 285] on link "[PERSON_NAME]" at bounding box center [427, 284] width 82 height 15
